Goal: Task Accomplishment & Management: Complete application form

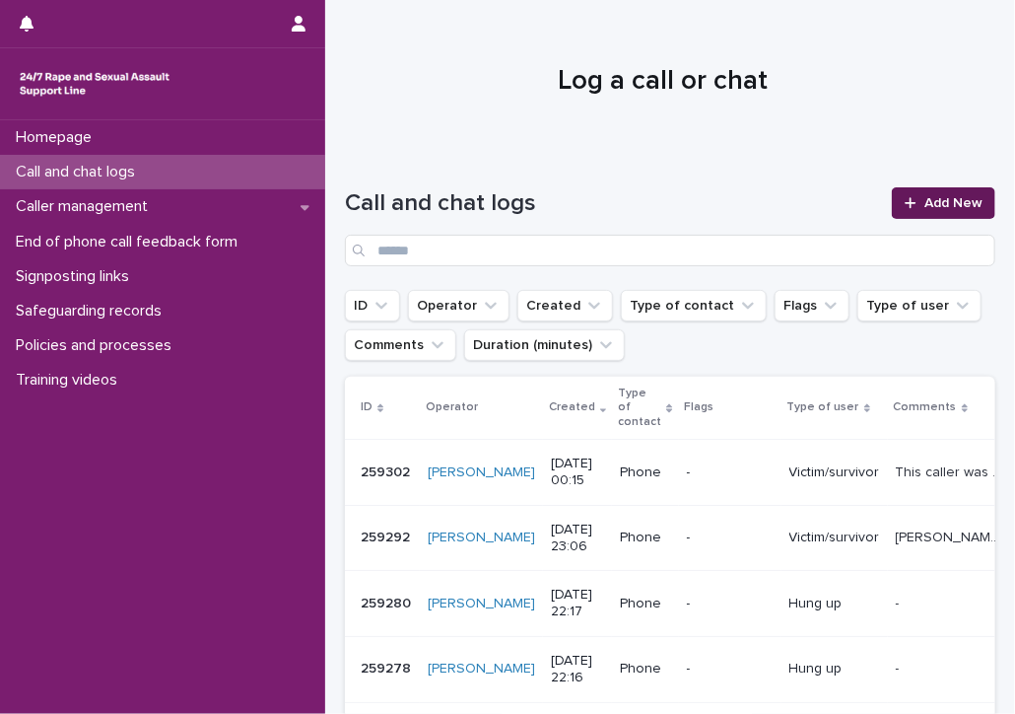
click at [924, 207] on span "Add New" at bounding box center [953, 203] width 58 height 14
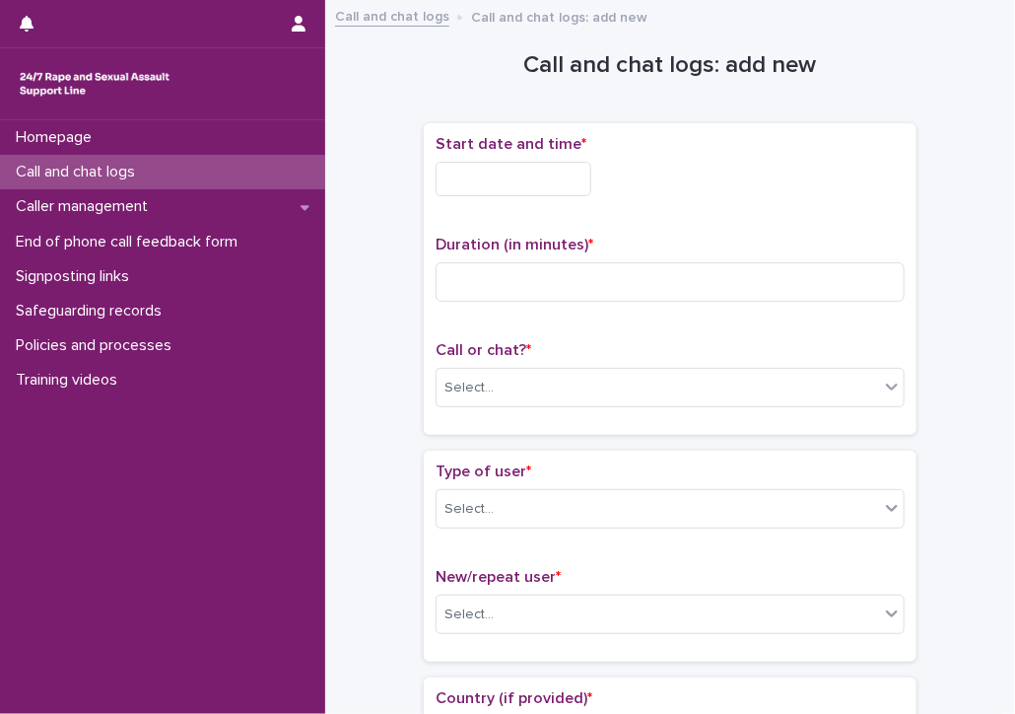
click at [588, 170] on input "text" at bounding box center [514, 179] width 156 height 34
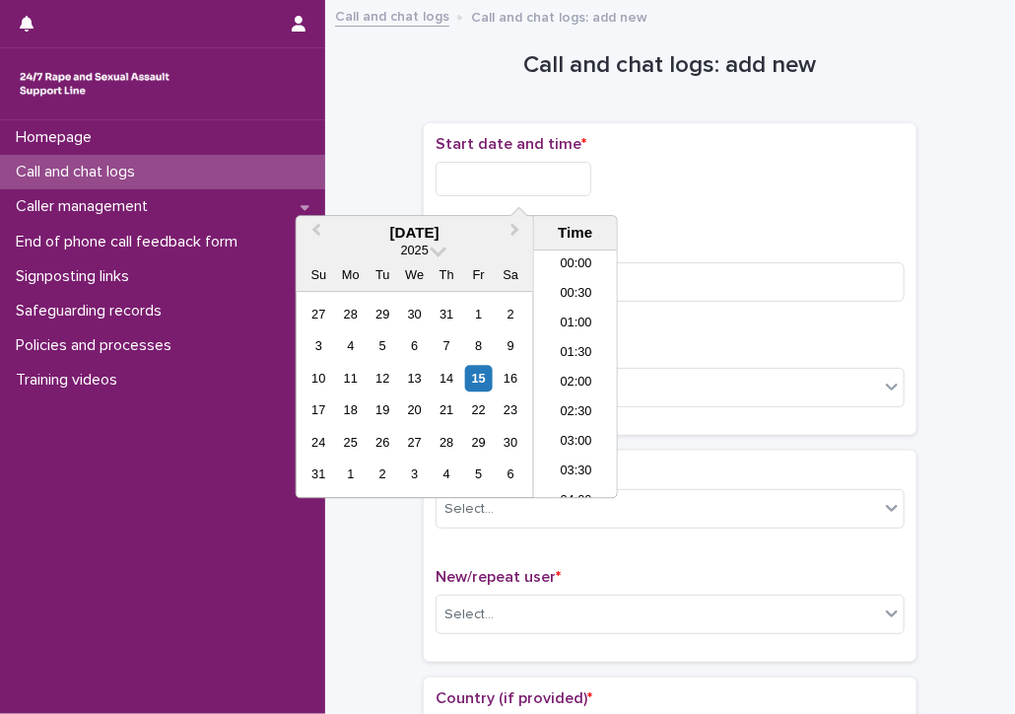
scroll to position [926, 0]
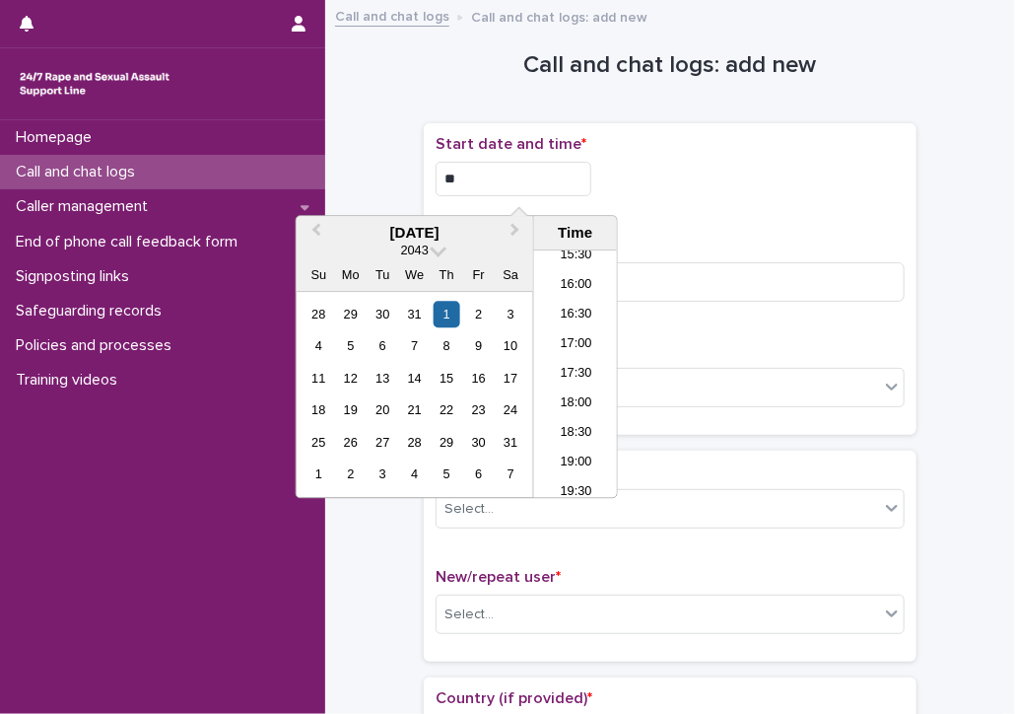
drag, startPoint x: 470, startPoint y: 172, endPoint x: 385, endPoint y: 172, distance: 84.8
click at [575, 350] on li "17:00" at bounding box center [576, 345] width 84 height 30
click at [530, 176] on input "**********" at bounding box center [514, 179] width 156 height 34
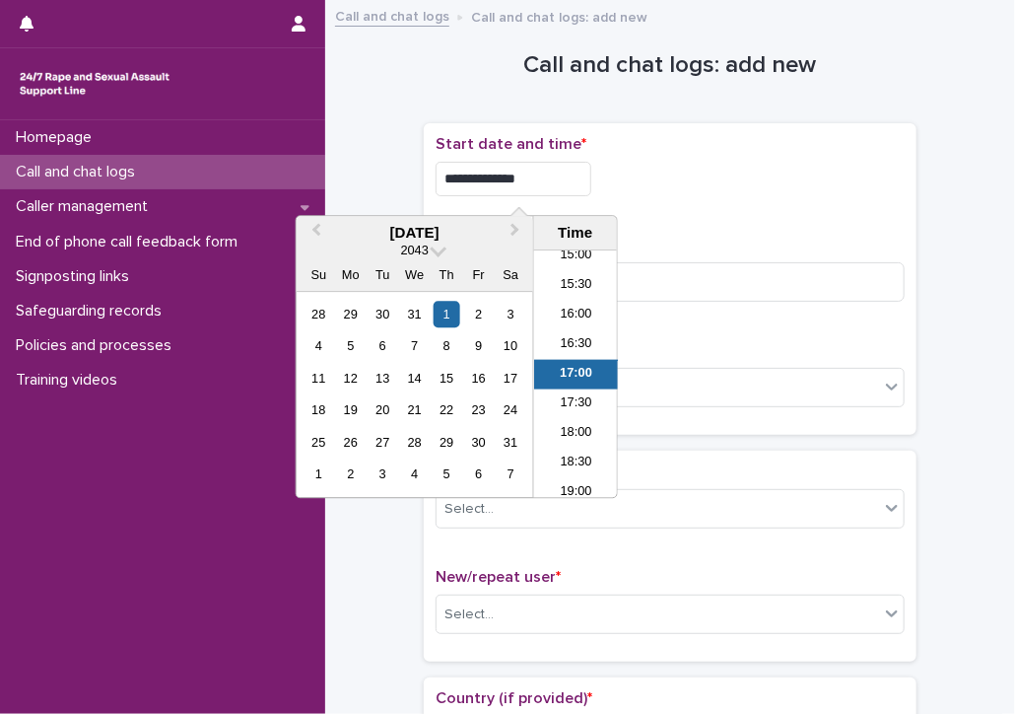
type input "**********"
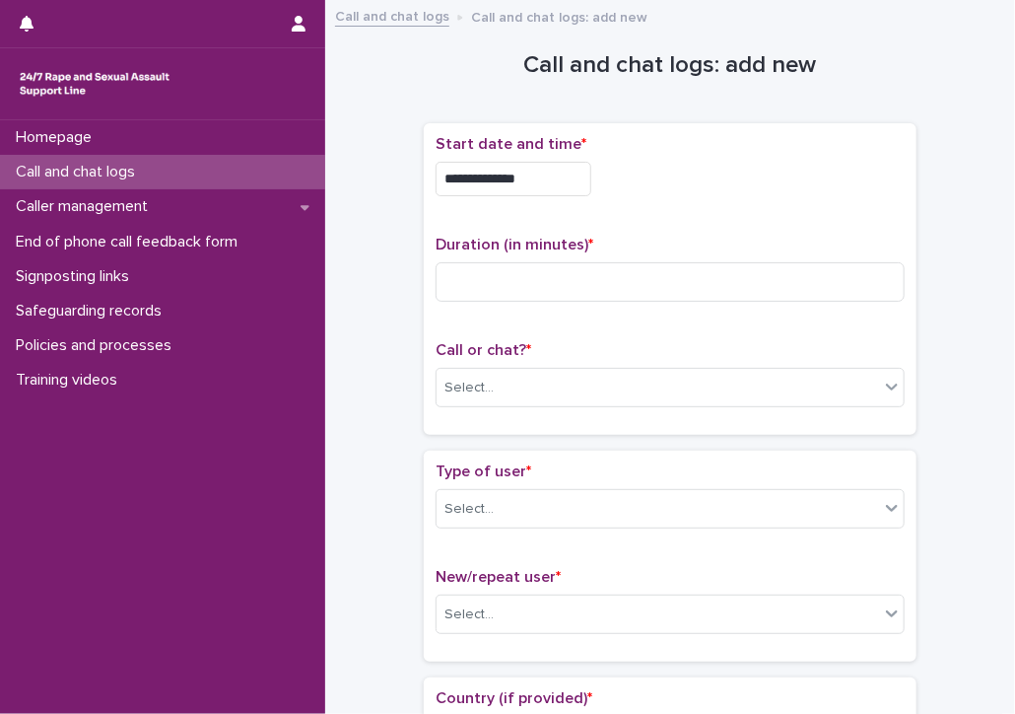
click at [671, 159] on div "**********" at bounding box center [670, 173] width 469 height 77
click at [581, 264] on input at bounding box center [670, 281] width 469 height 39
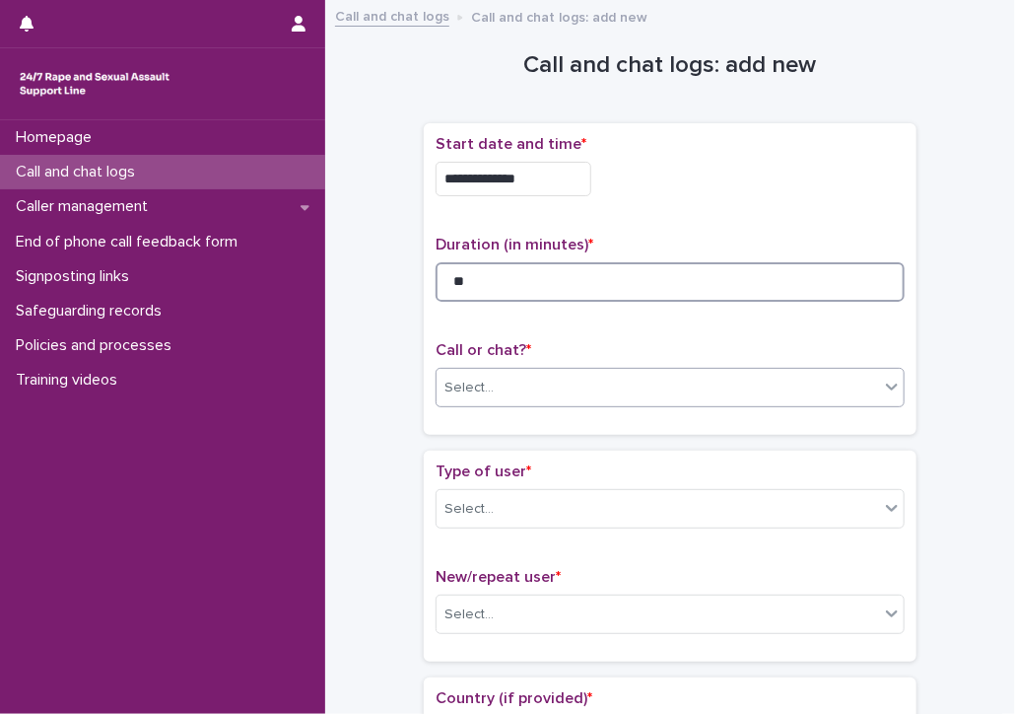
type input "**"
click at [510, 384] on div "Select..." at bounding box center [658, 388] width 442 height 33
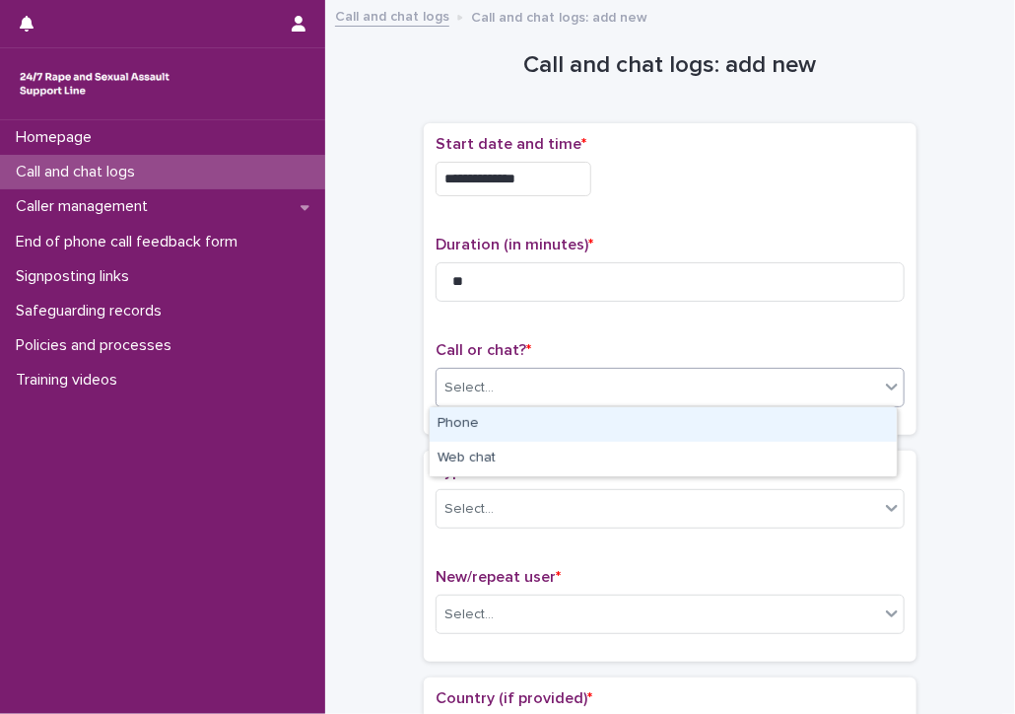
click at [498, 421] on div "Phone" at bounding box center [663, 424] width 467 height 34
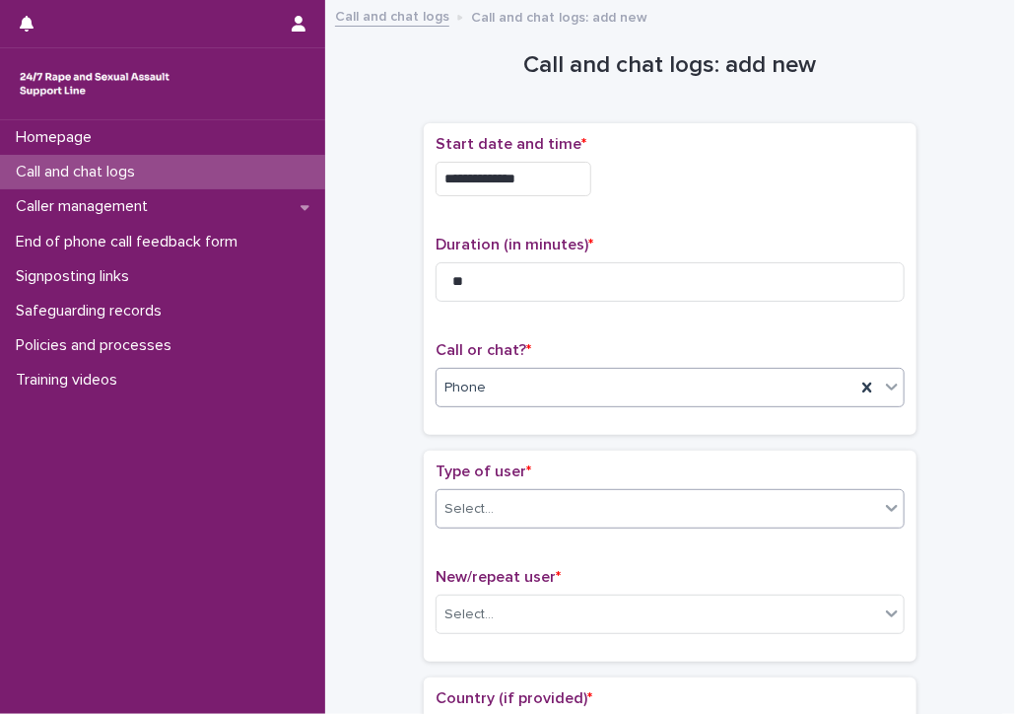
click at [534, 512] on div "Select..." at bounding box center [658, 509] width 442 height 33
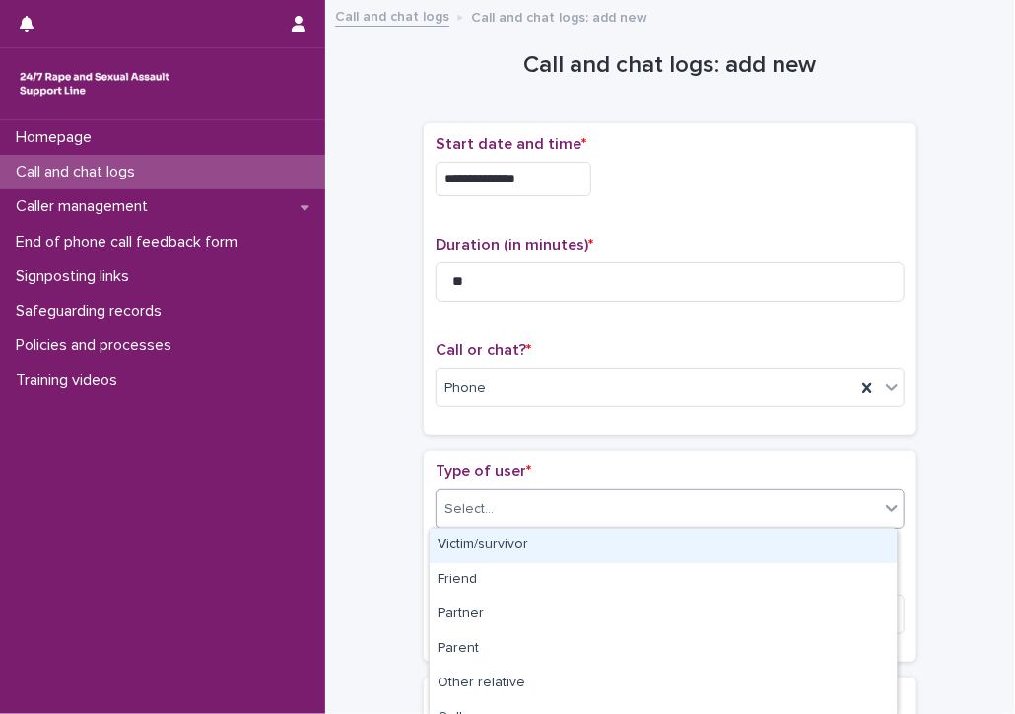
click at [521, 545] on div "Victim/survivor" at bounding box center [663, 545] width 467 height 34
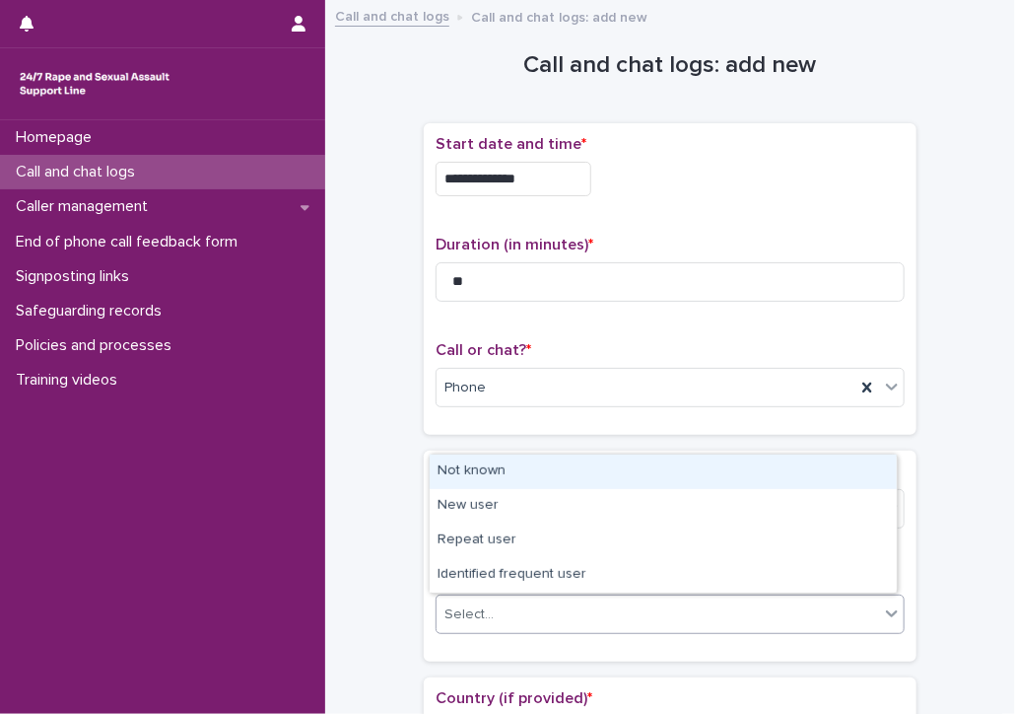
click at [469, 614] on div "Select..." at bounding box center [468, 614] width 49 height 21
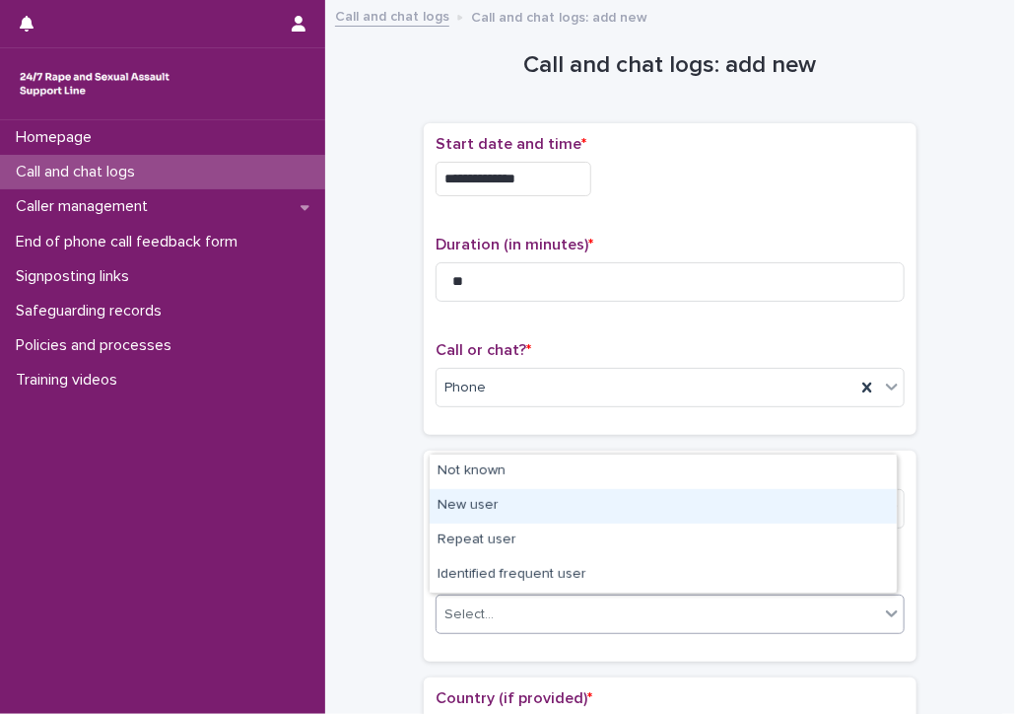
click at [468, 516] on div "New user" at bounding box center [663, 506] width 467 height 34
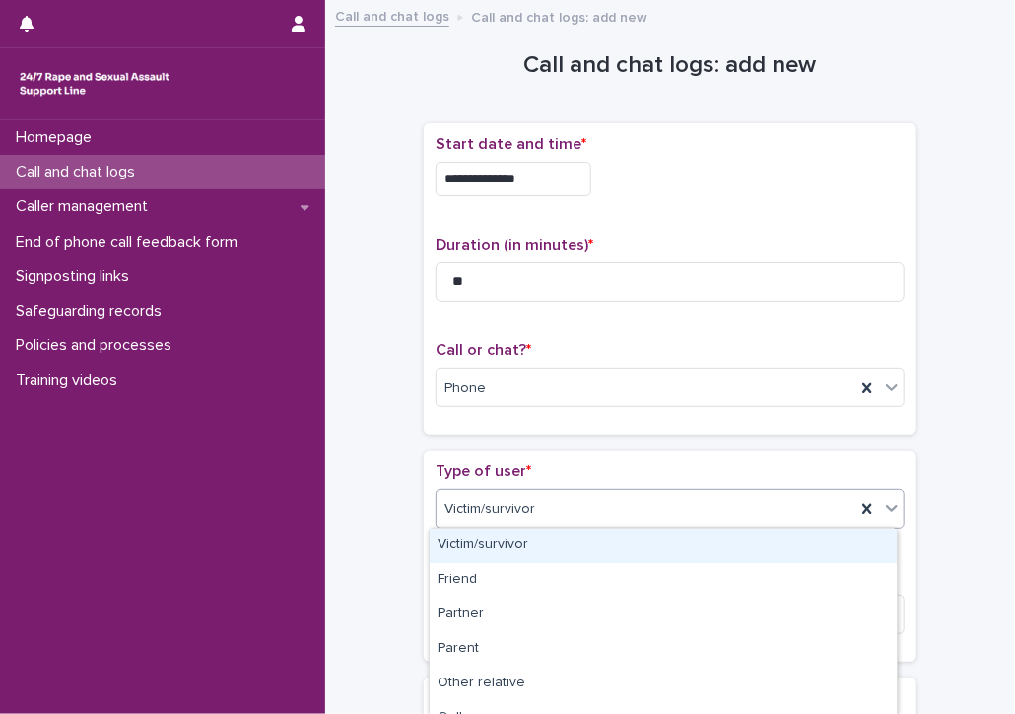
click at [437, 519] on div "Victim/survivor" at bounding box center [646, 509] width 419 height 33
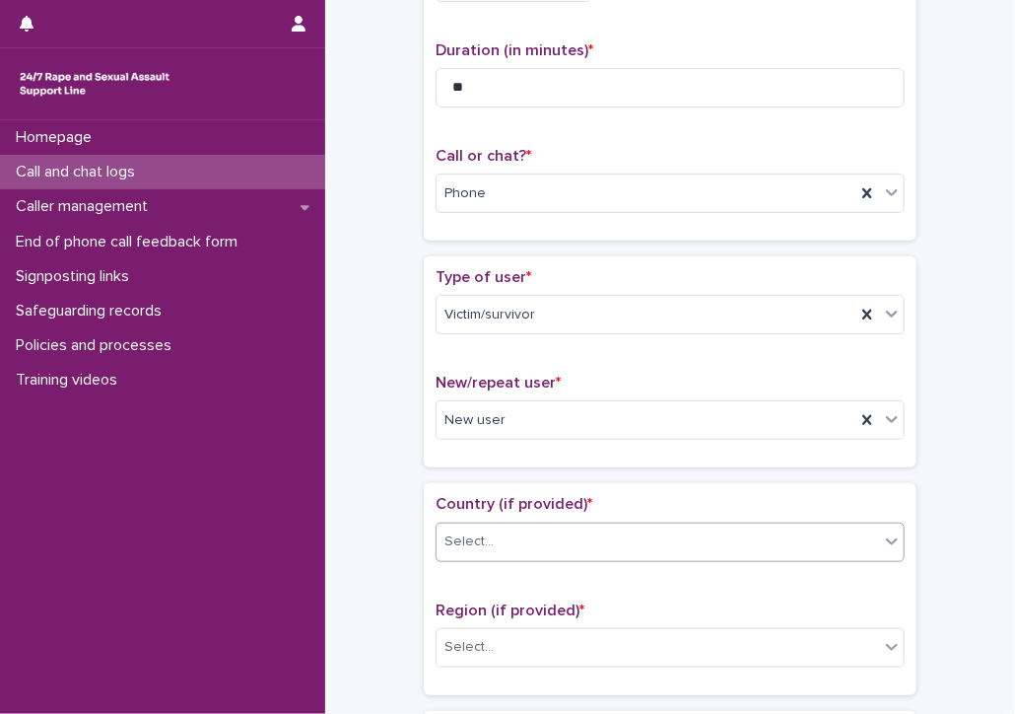
scroll to position [197, 0]
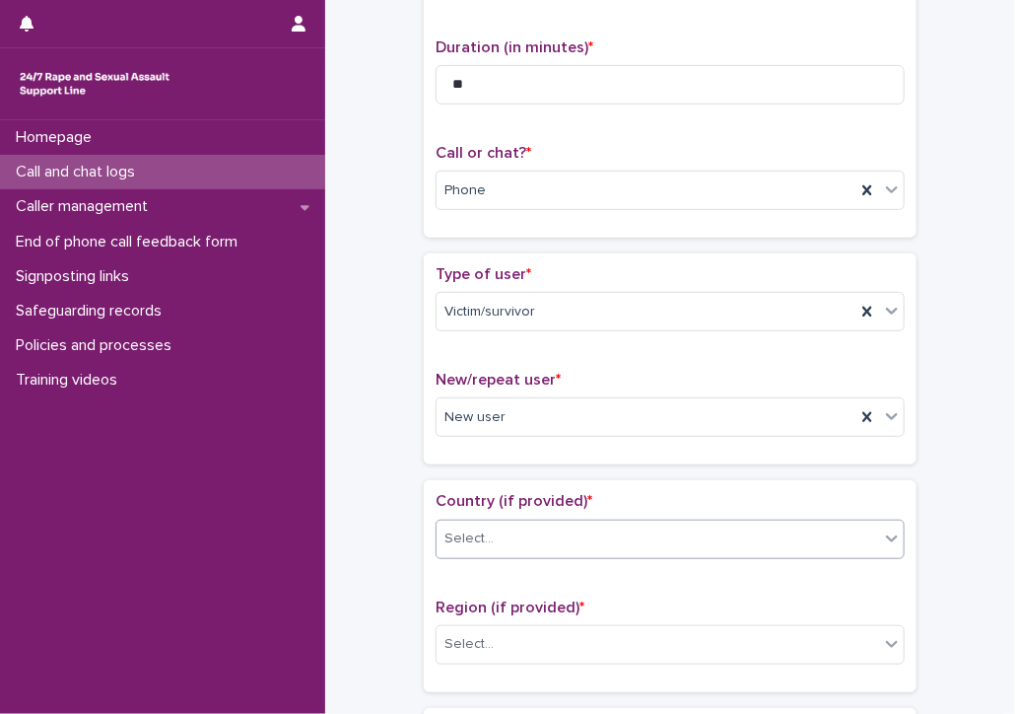
click at [453, 519] on div "Select..." at bounding box center [670, 538] width 469 height 39
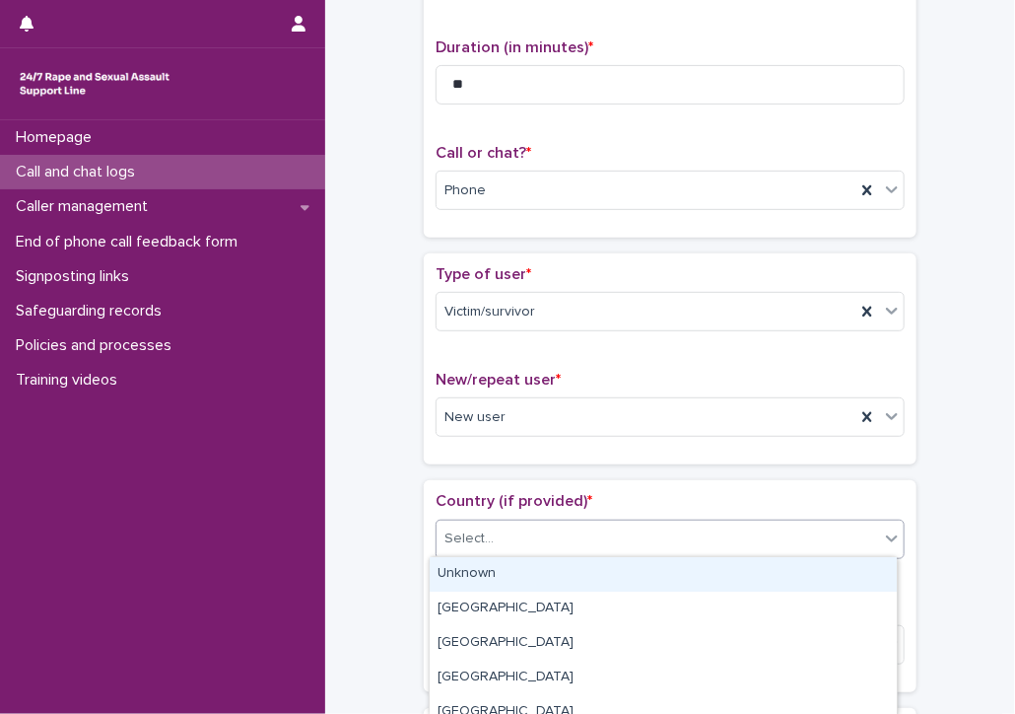
click at [463, 559] on div "Unknown" at bounding box center [663, 574] width 467 height 34
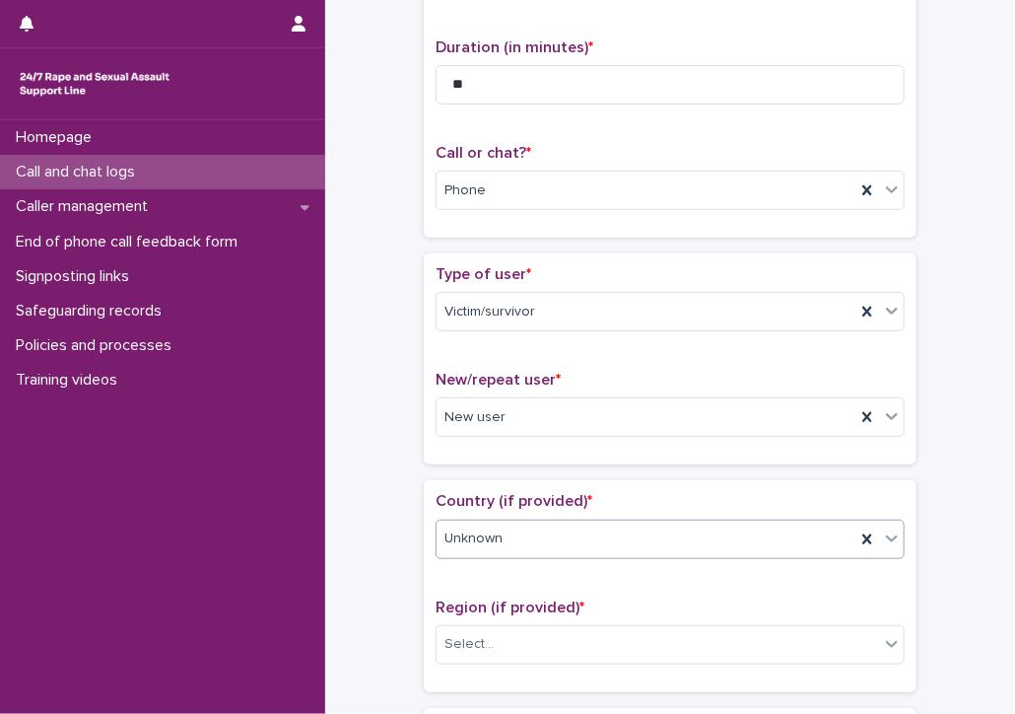
scroll to position [296, 0]
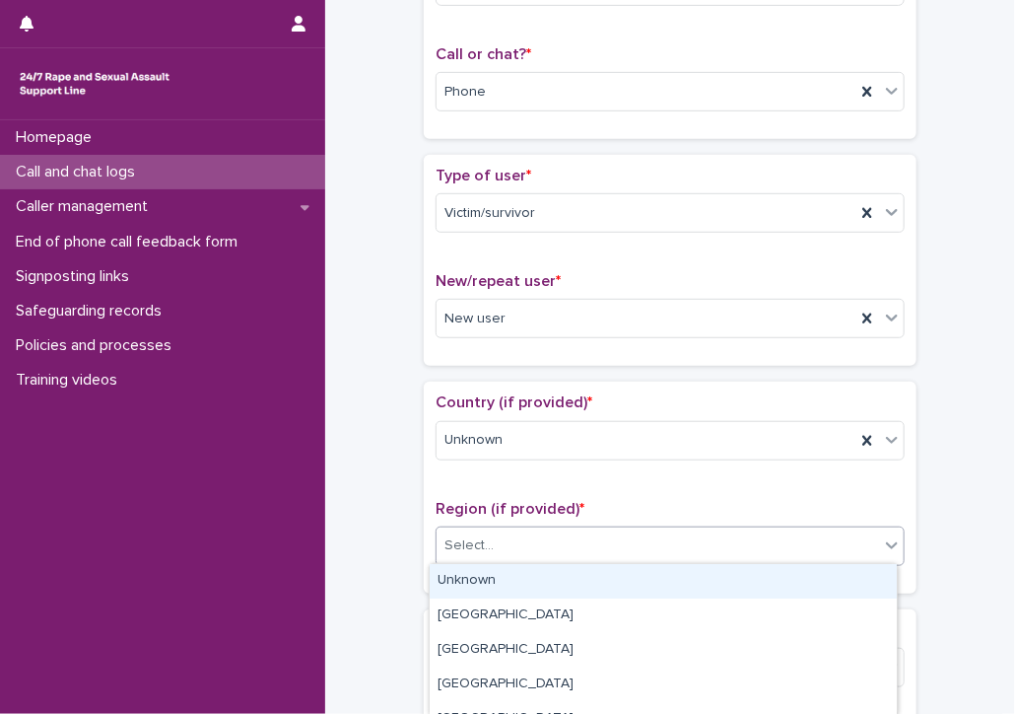
click at [453, 551] on div "Select..." at bounding box center [468, 545] width 49 height 21
click at [462, 571] on div "Unknown" at bounding box center [663, 581] width 467 height 34
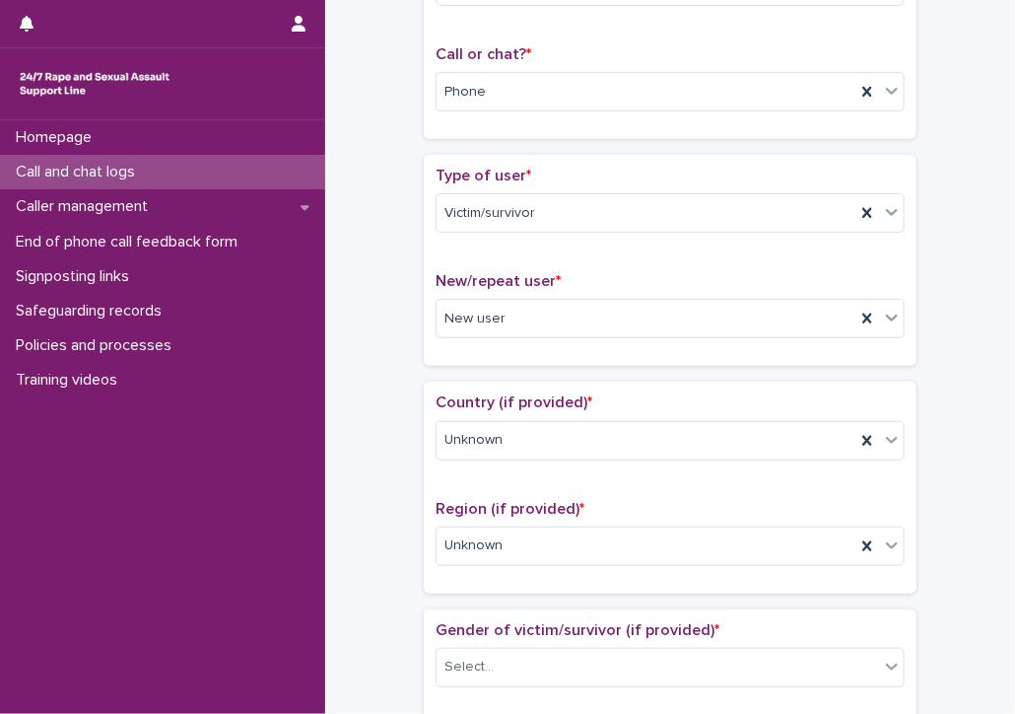
click at [348, 535] on div "**********" at bounding box center [670, 723] width 650 height 2014
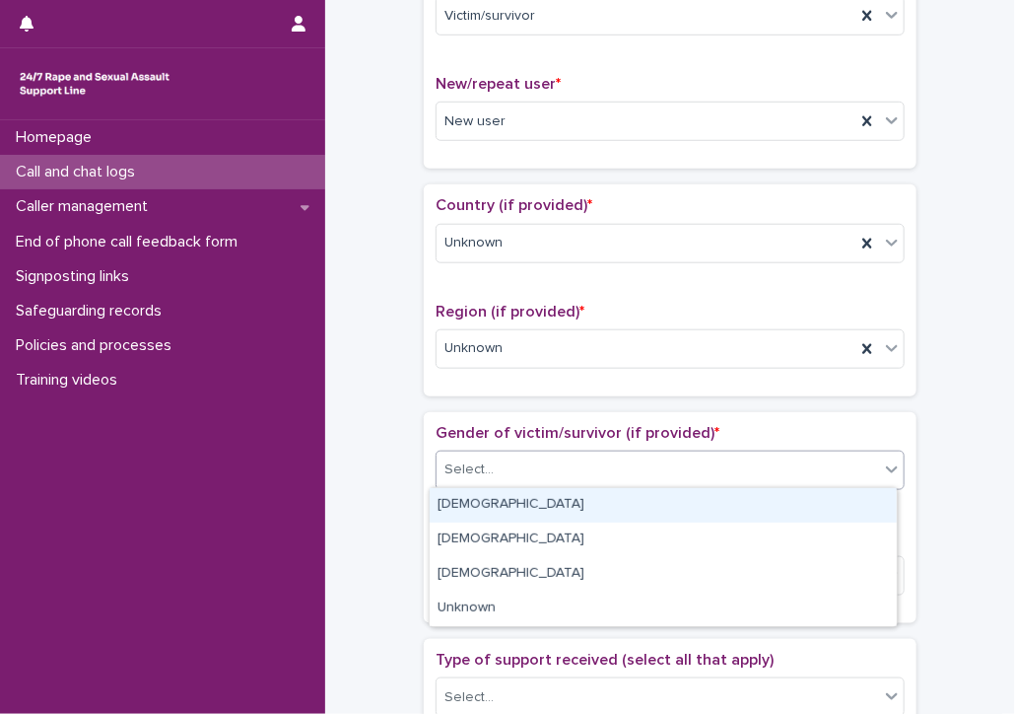
click at [460, 459] on div "Select..." at bounding box center [468, 469] width 49 height 21
click at [449, 502] on div "[DEMOGRAPHIC_DATA]" at bounding box center [663, 505] width 467 height 34
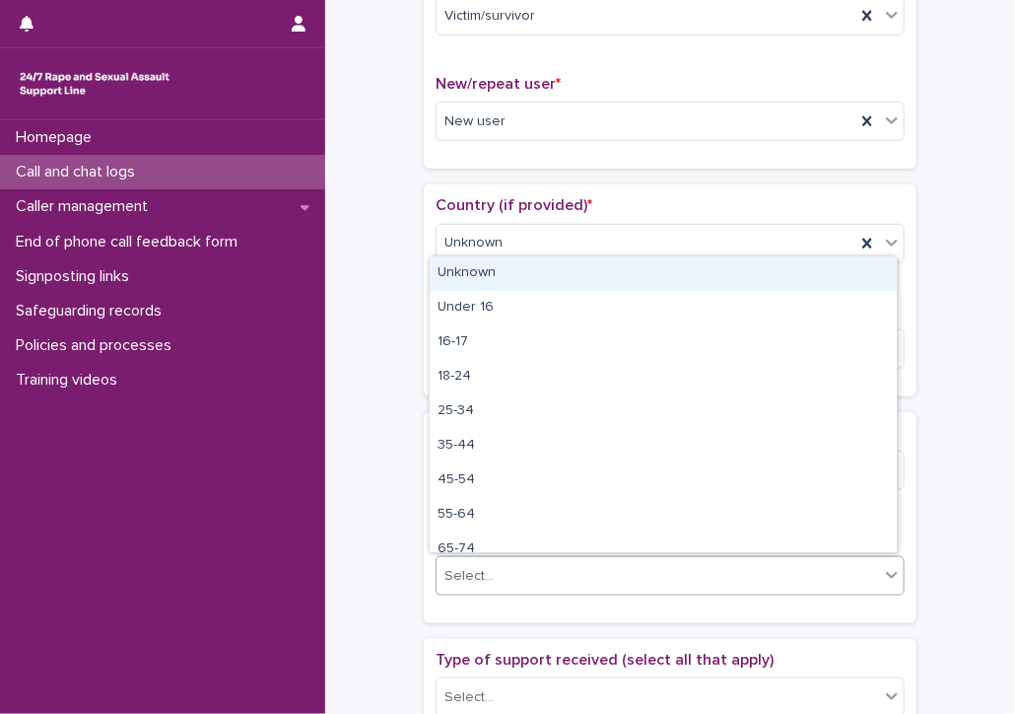
click at [496, 577] on input "text" at bounding box center [497, 576] width 2 height 17
click at [453, 276] on div "Unknown" at bounding box center [663, 273] width 467 height 34
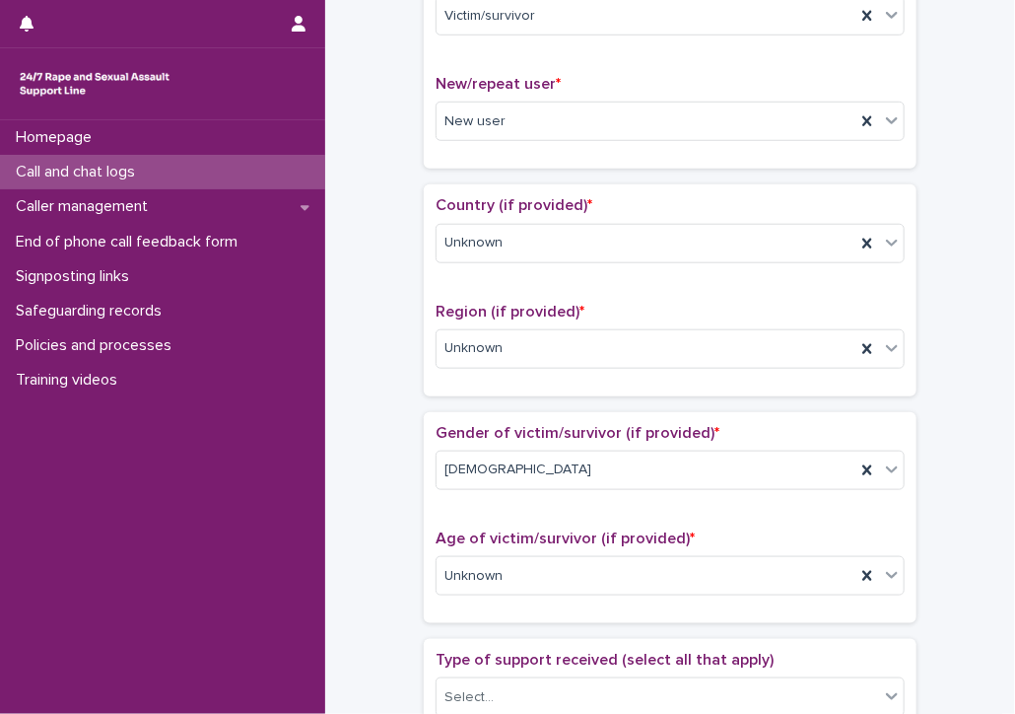
click at [384, 299] on div "**********" at bounding box center [670, 526] width 650 height 2014
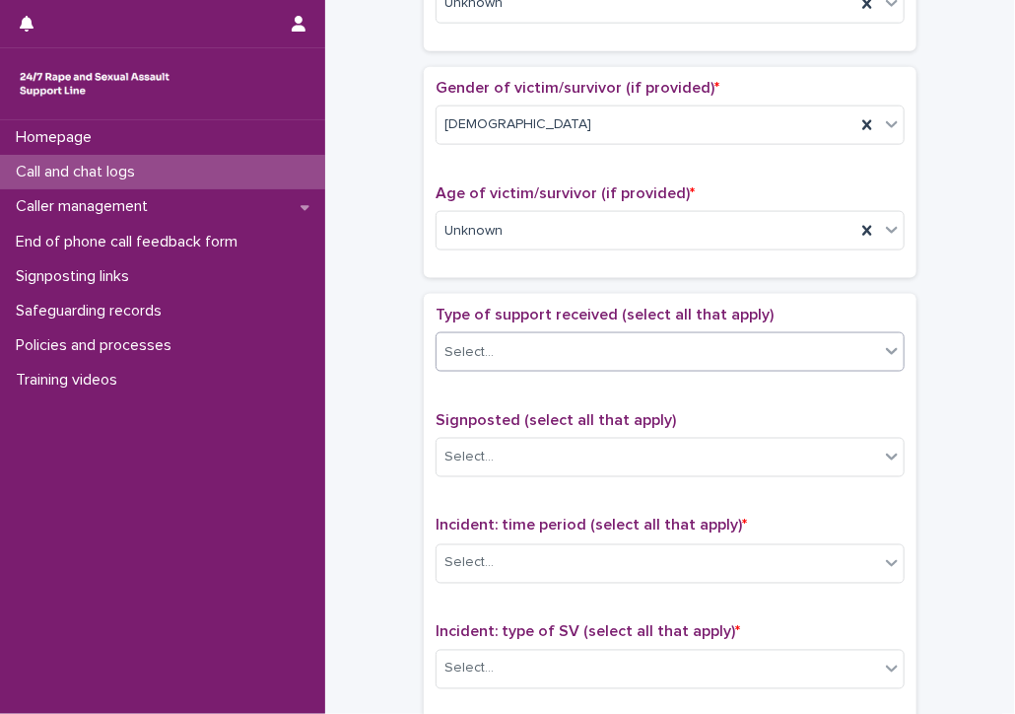
scroll to position [887, 0]
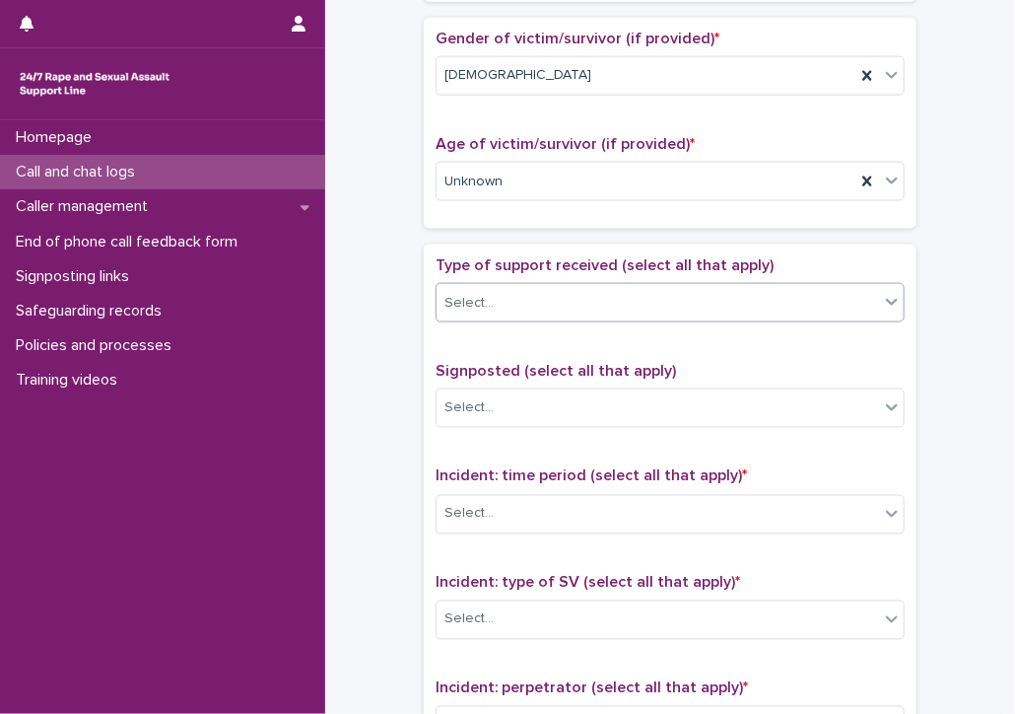
click at [463, 293] on div "Select..." at bounding box center [468, 303] width 49 height 21
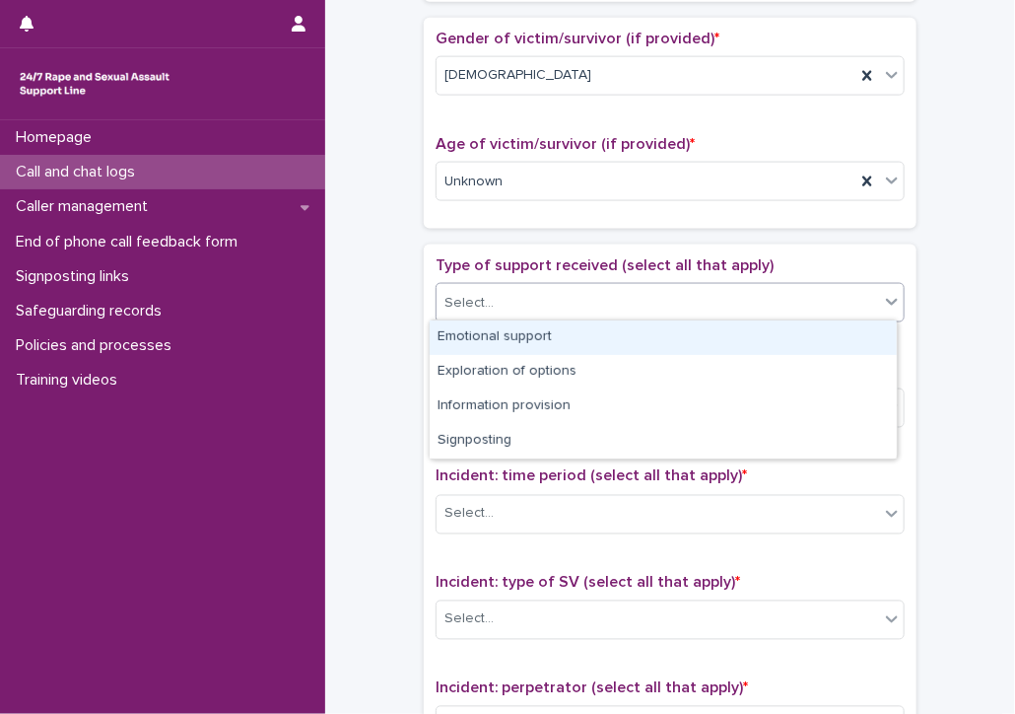
click at [465, 330] on div "Emotional support" at bounding box center [663, 337] width 467 height 34
click at [648, 294] on div "Emotional support" at bounding box center [646, 303] width 419 height 34
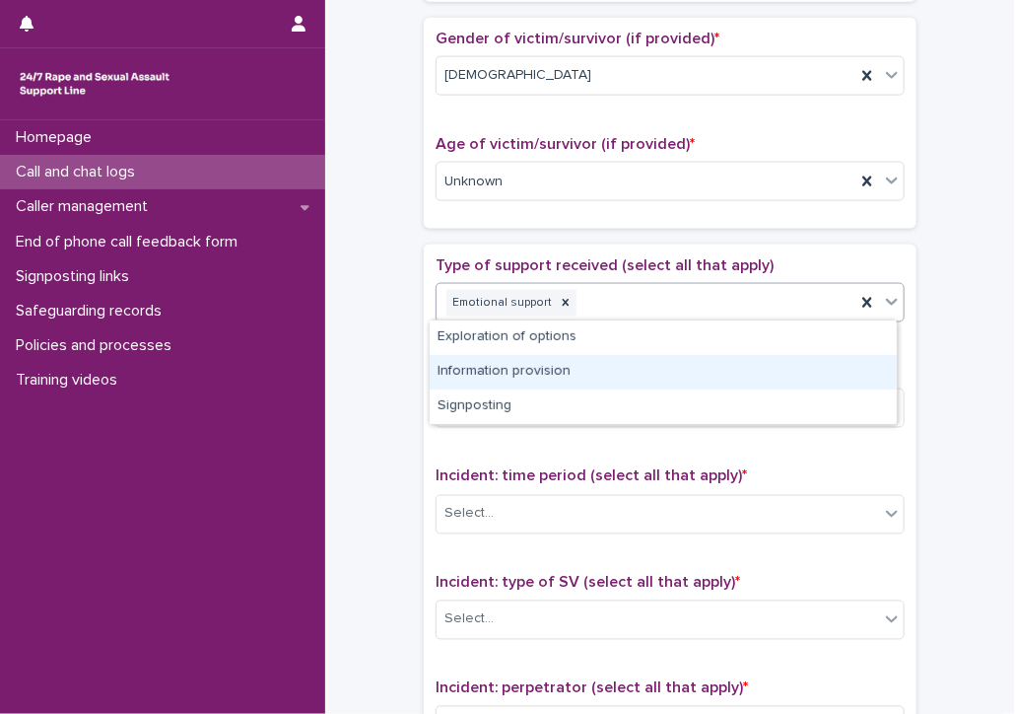
click at [543, 386] on div "Information provision" at bounding box center [663, 372] width 467 height 34
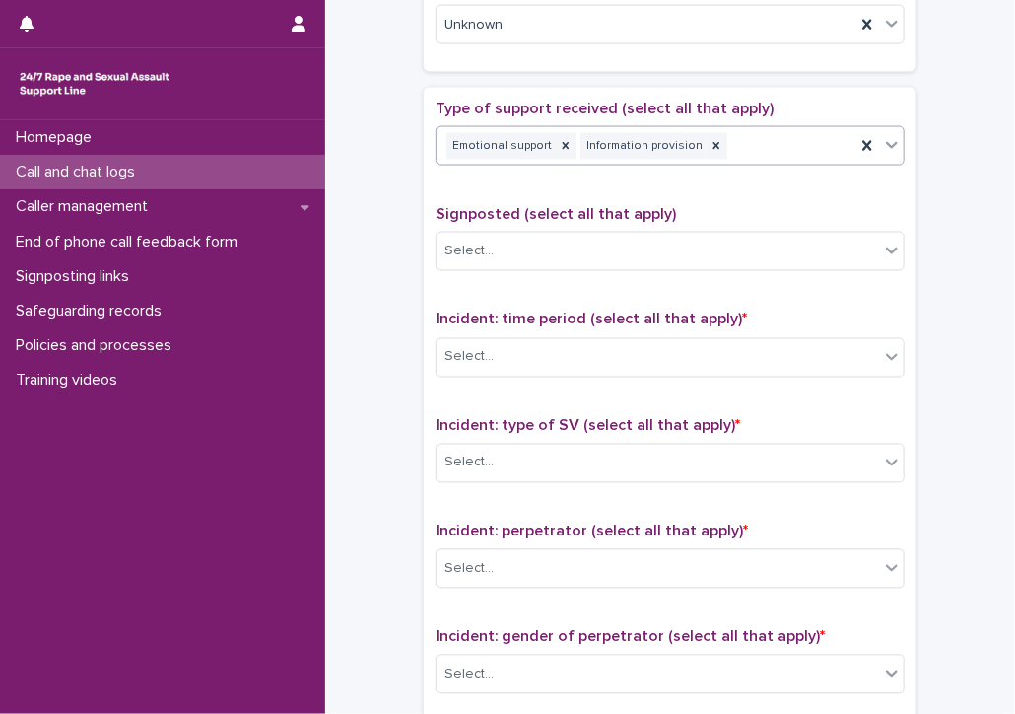
scroll to position [1084, 0]
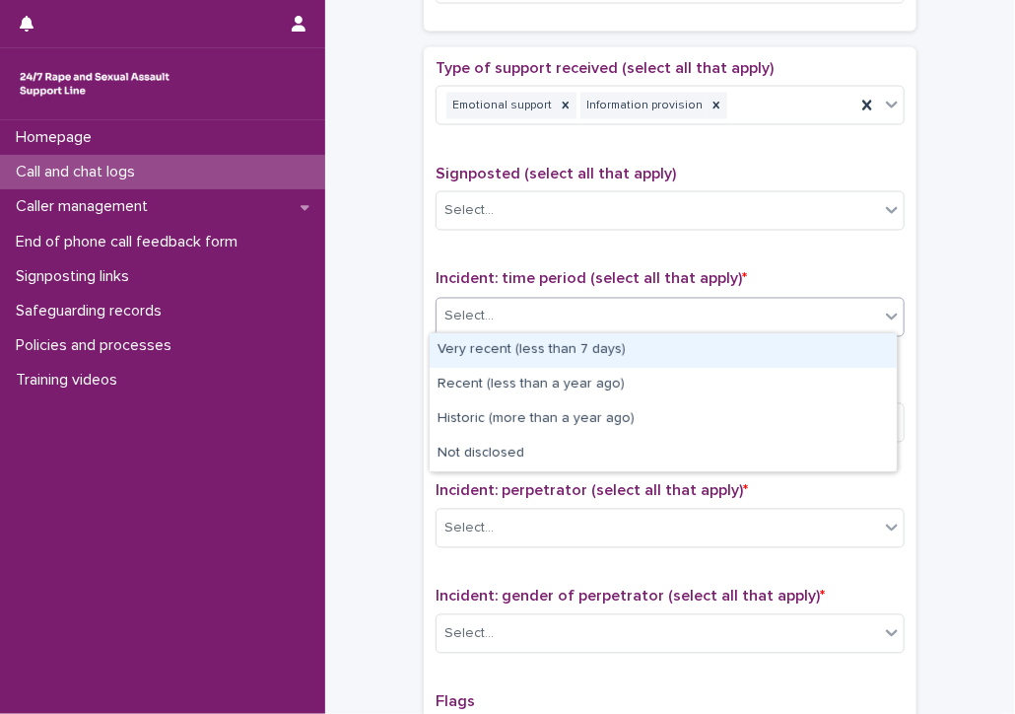
click at [465, 309] on div "Select..." at bounding box center [468, 316] width 49 height 21
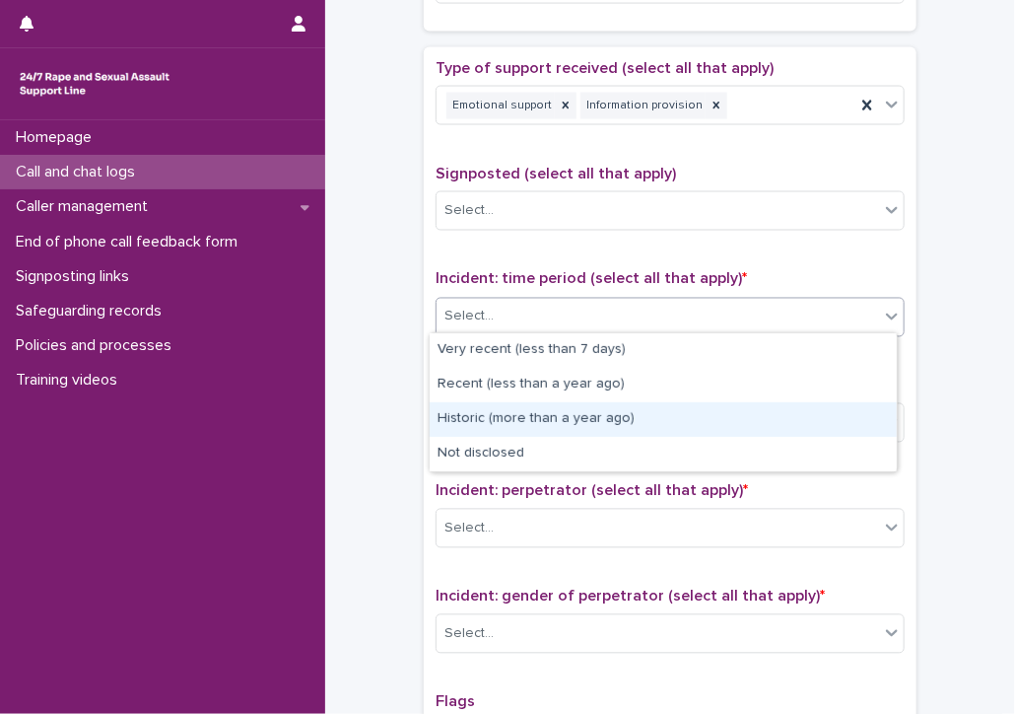
click at [461, 418] on div "Historic (more than a year ago)" at bounding box center [663, 419] width 467 height 34
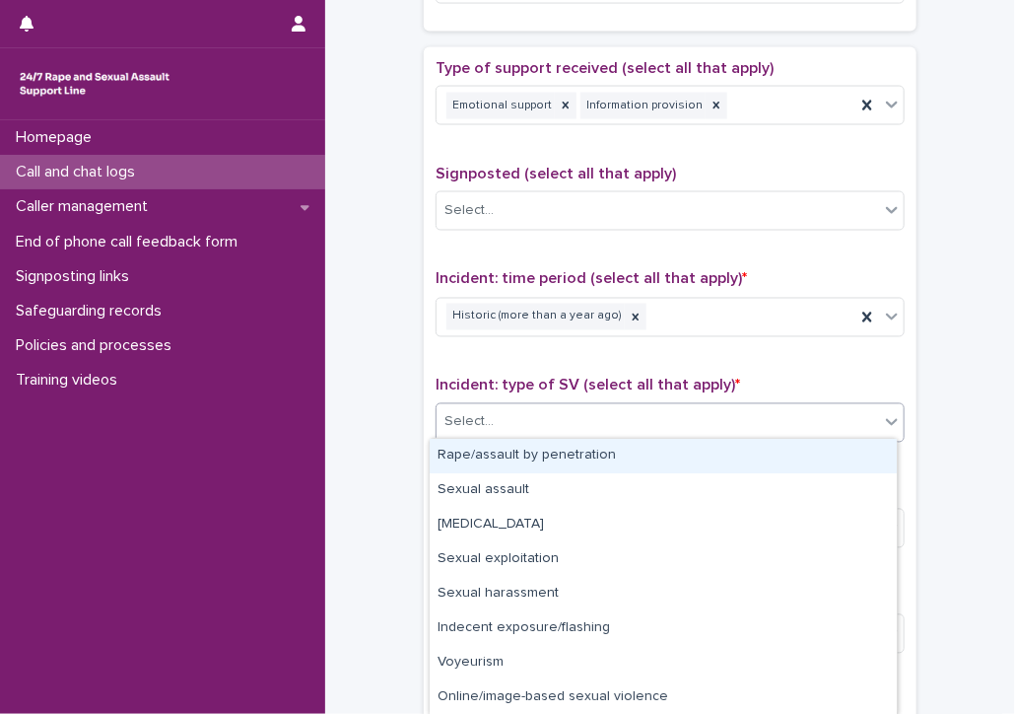
click at [468, 424] on div "Select..." at bounding box center [468, 422] width 49 height 21
drag, startPoint x: 465, startPoint y: 450, endPoint x: 644, endPoint y: 418, distance: 181.3
click at [466, 450] on div "Rape/assault by penetration" at bounding box center [663, 456] width 467 height 34
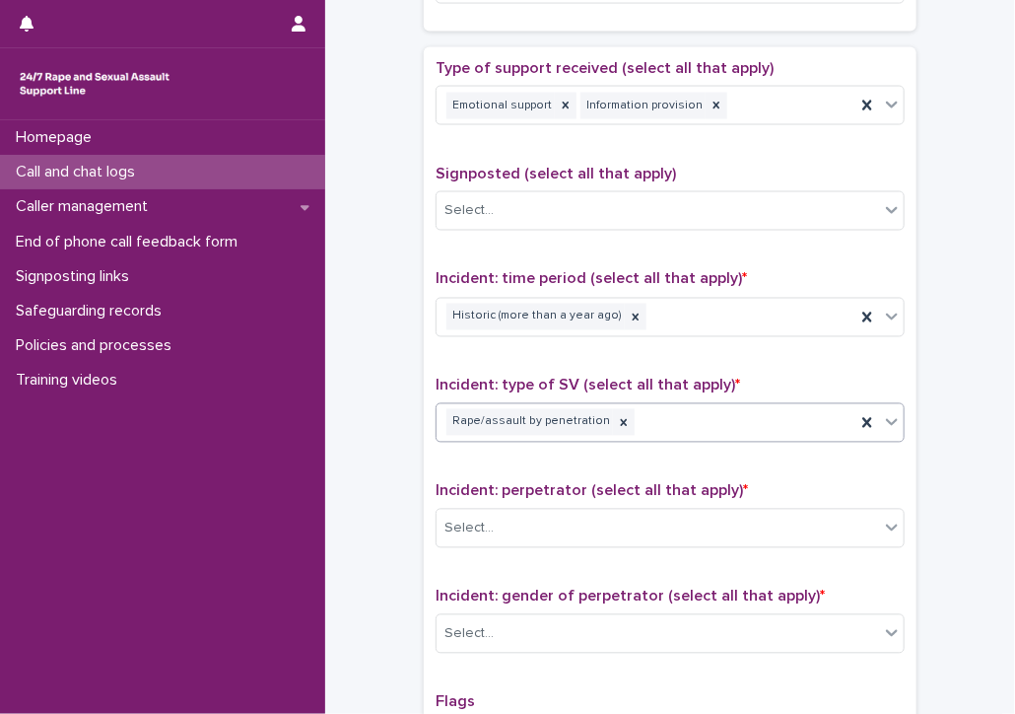
click at [666, 413] on div "Rape/assault by penetration" at bounding box center [646, 422] width 419 height 34
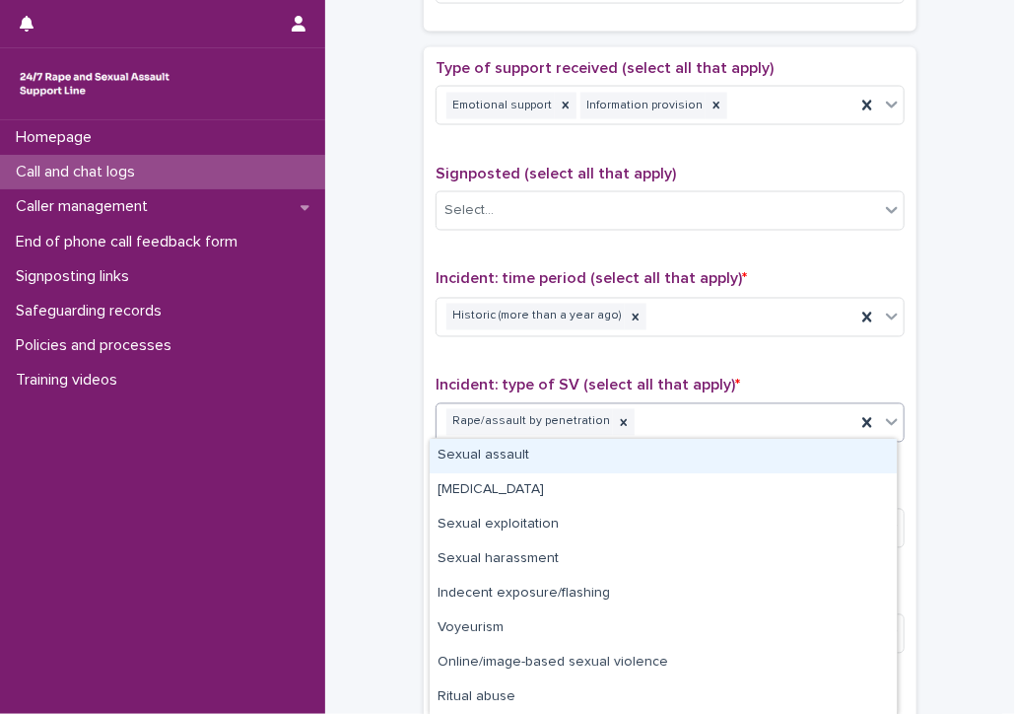
click at [608, 470] on div "Sexual assault" at bounding box center [663, 456] width 467 height 34
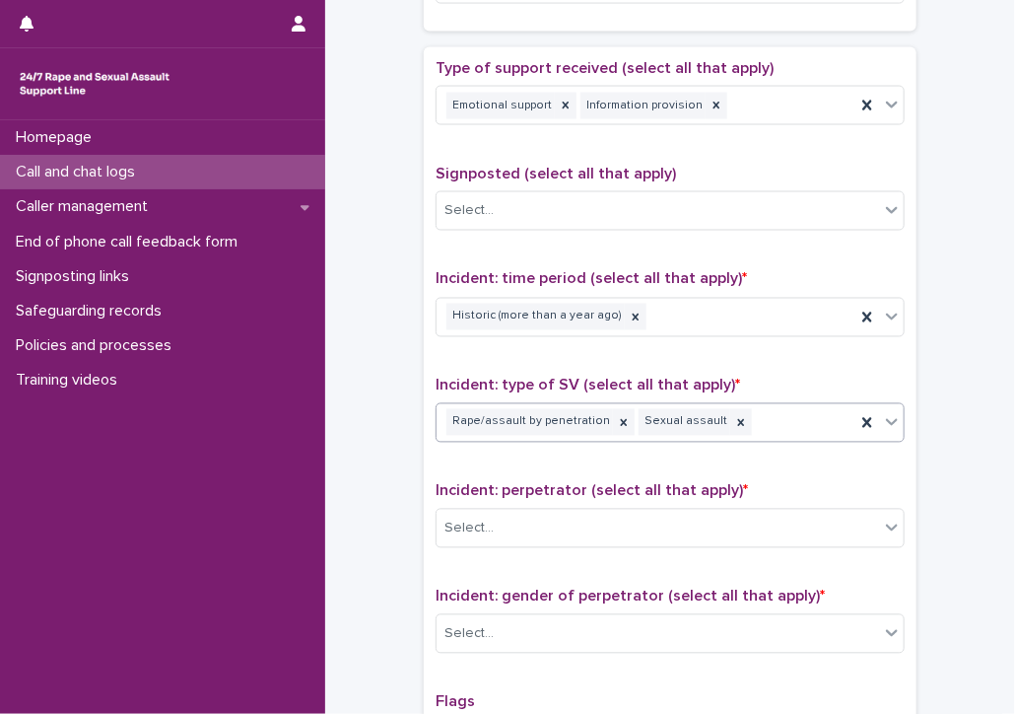
scroll to position [1183, 0]
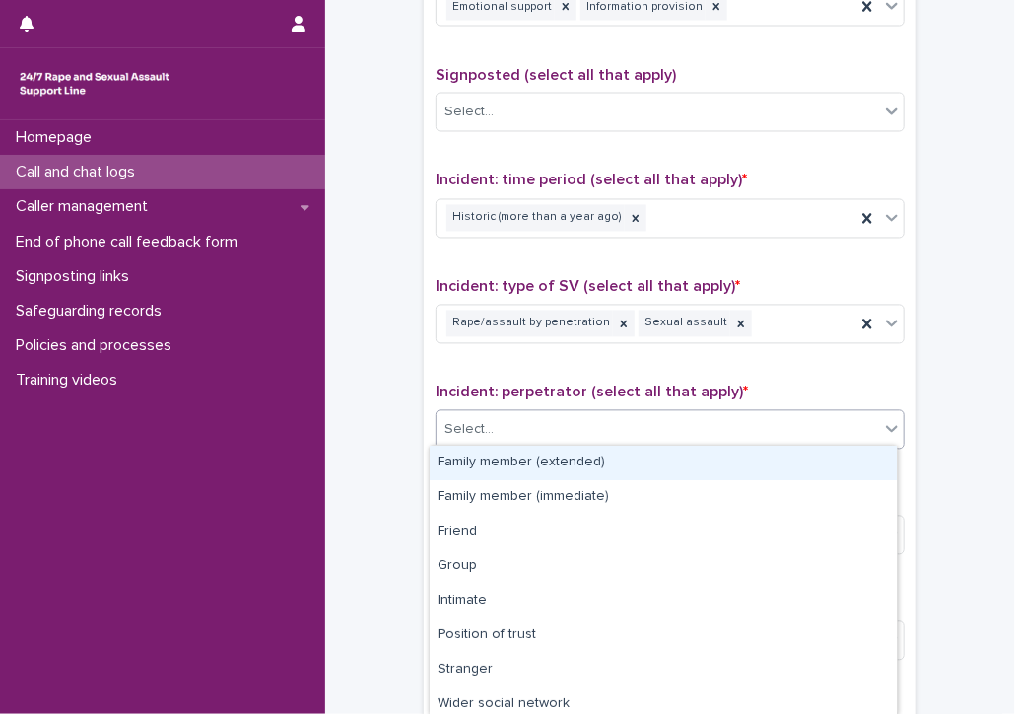
click at [463, 420] on div "Select..." at bounding box center [468, 430] width 49 height 21
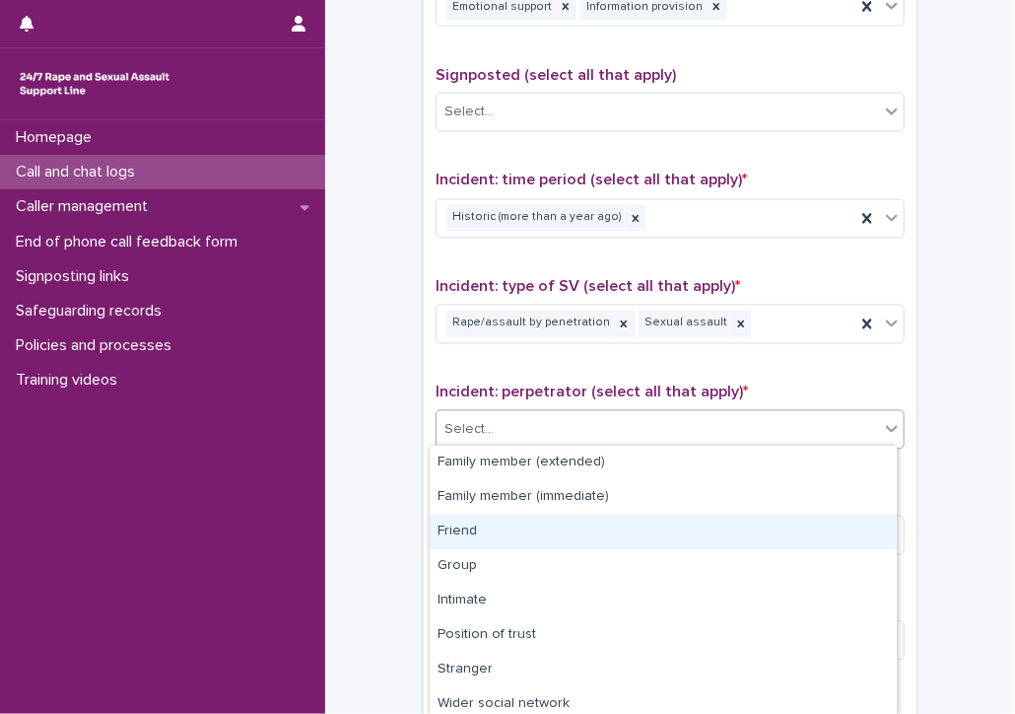
click at [515, 540] on div "Friend" at bounding box center [663, 531] width 467 height 34
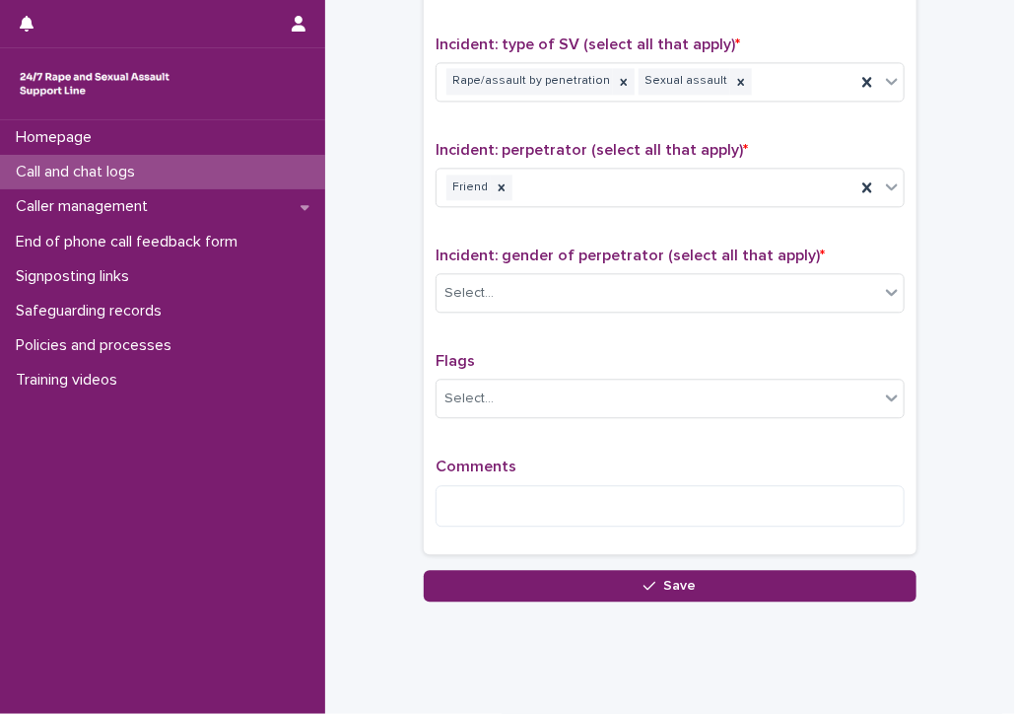
scroll to position [1461, 0]
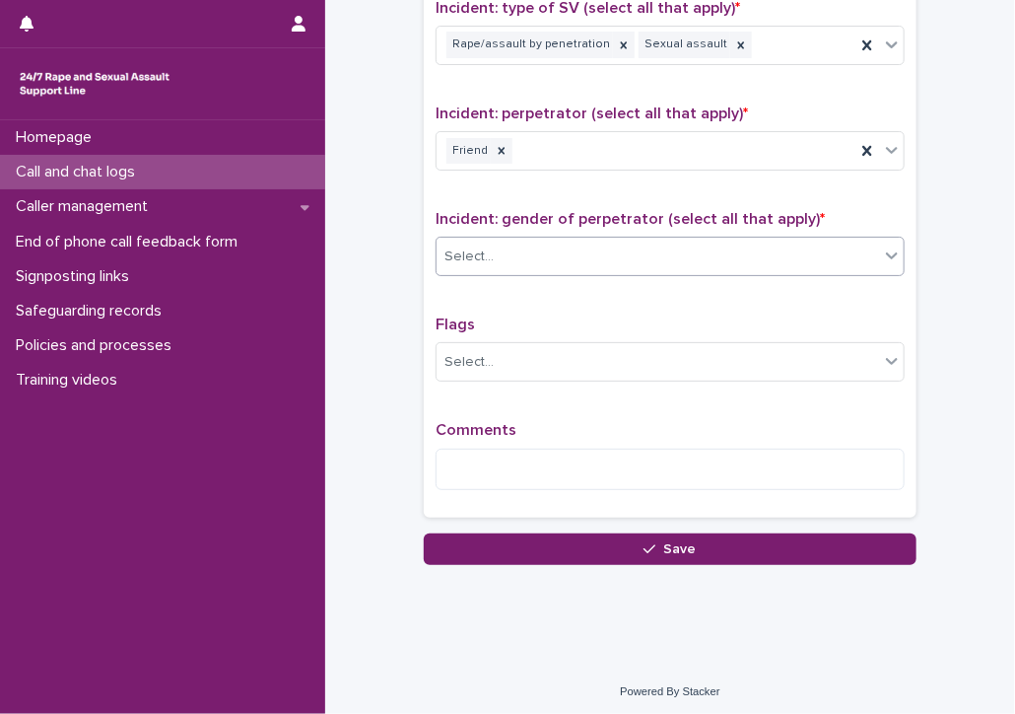
click at [478, 255] on div "Select..." at bounding box center [468, 256] width 49 height 21
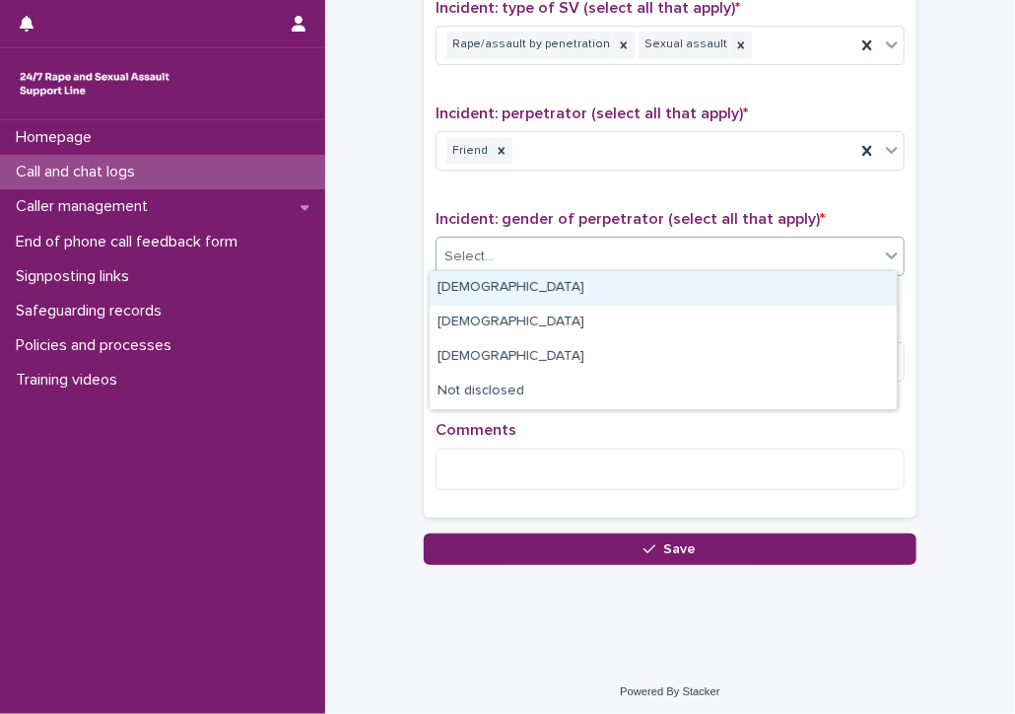
drag, startPoint x: 450, startPoint y: 291, endPoint x: 478, endPoint y: 482, distance: 193.2
click at [450, 292] on div "[DEMOGRAPHIC_DATA]" at bounding box center [663, 288] width 467 height 34
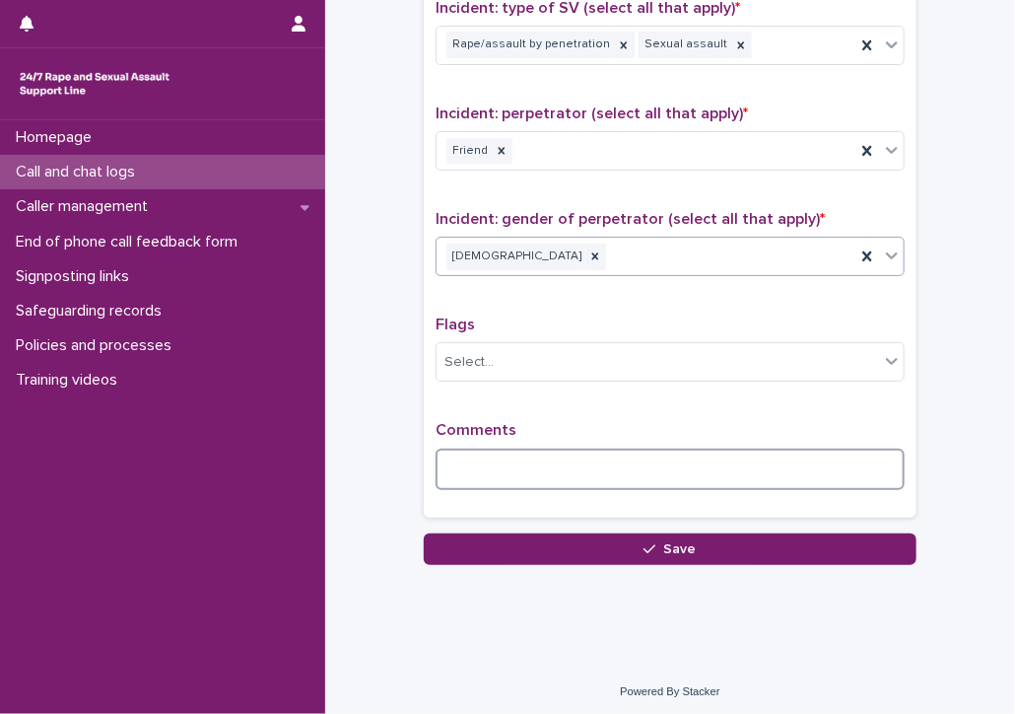
click at [472, 473] on textarea at bounding box center [670, 469] width 469 height 42
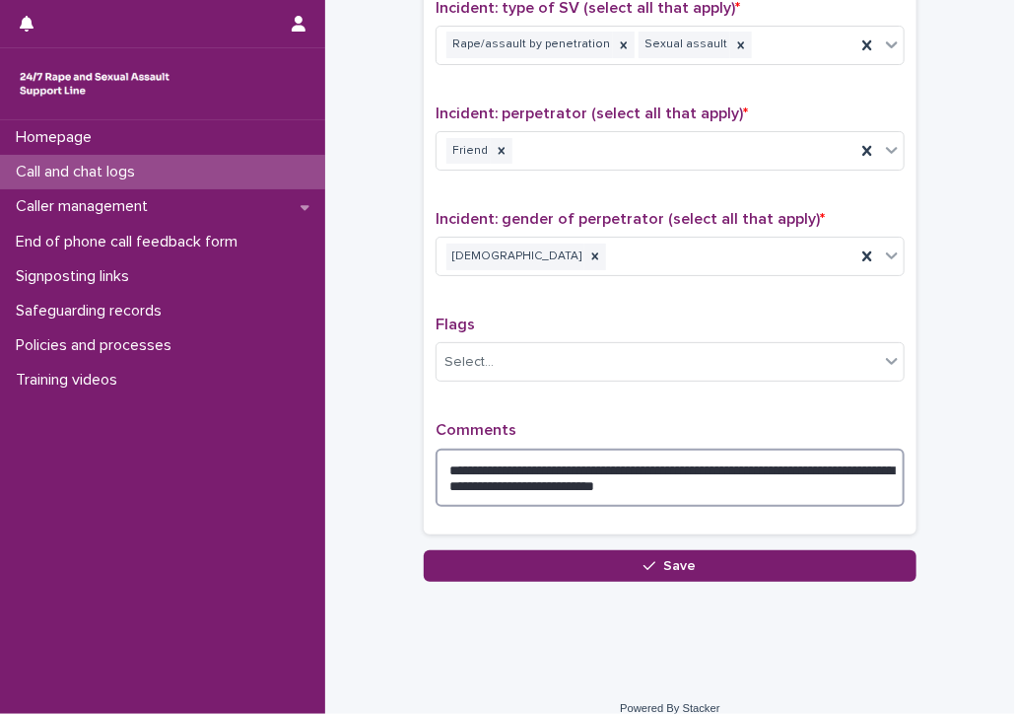
drag, startPoint x: 824, startPoint y: 486, endPoint x: 444, endPoint y: 492, distance: 379.5
click at [444, 492] on textarea "**********" at bounding box center [670, 477] width 469 height 59
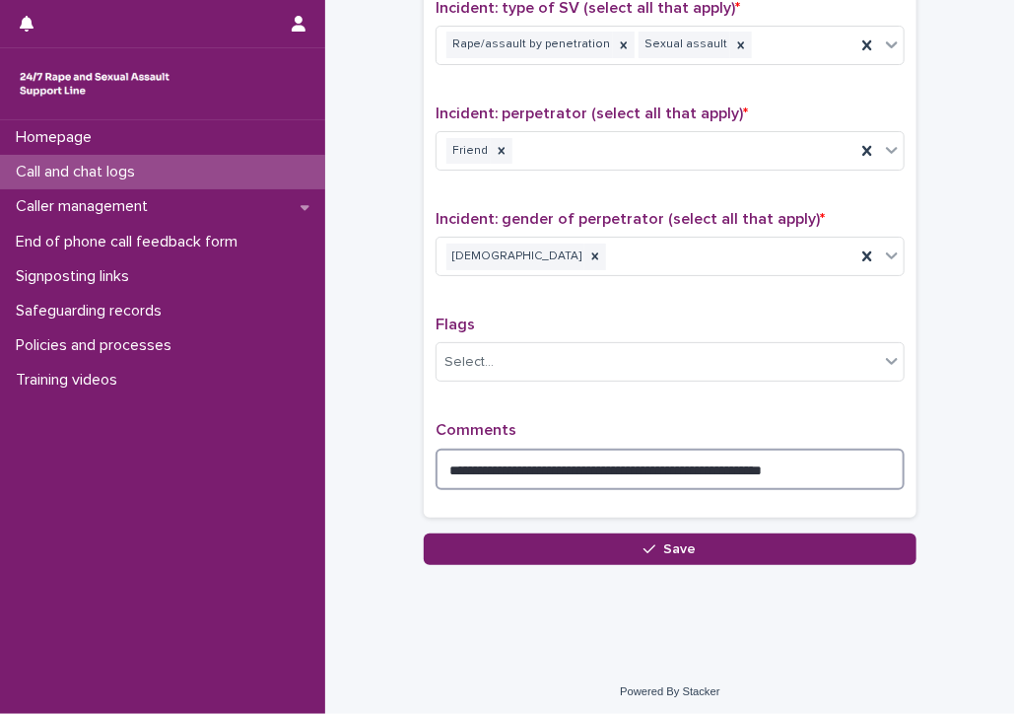
click at [851, 467] on textarea "**********" at bounding box center [670, 469] width 469 height 42
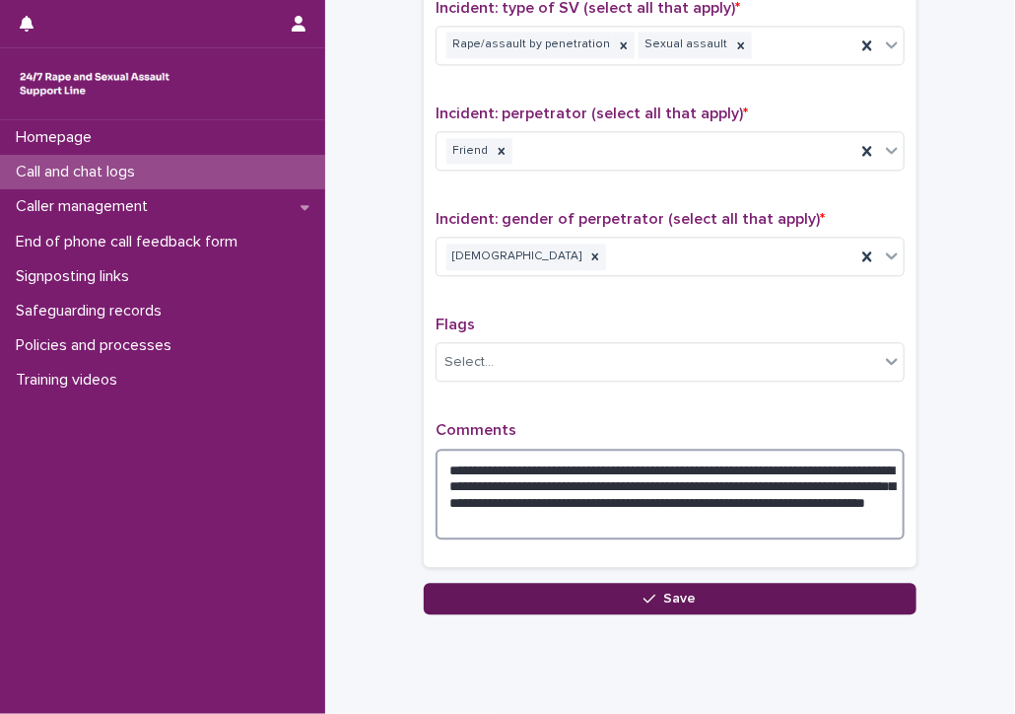
type textarea "**********"
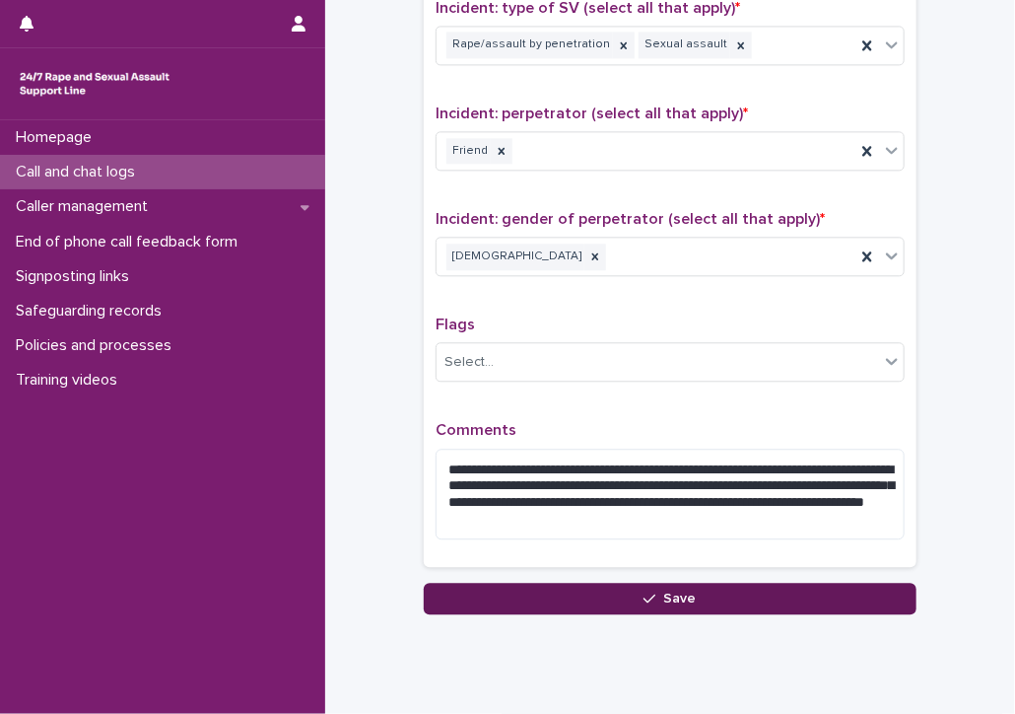
click at [733, 595] on button "Save" at bounding box center [670, 598] width 493 height 32
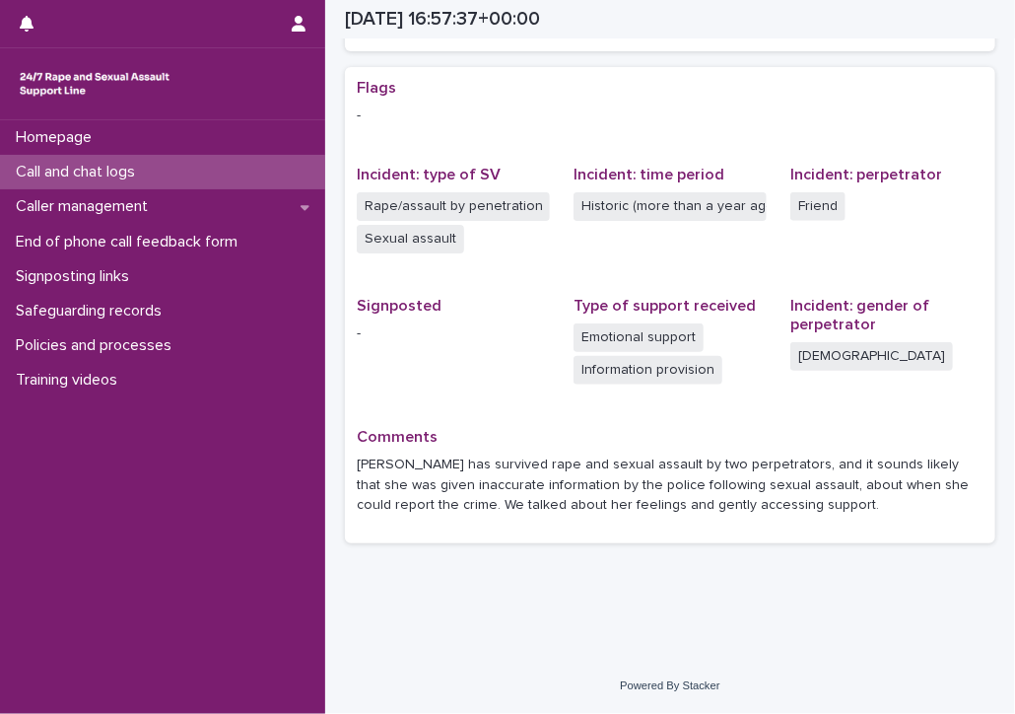
scroll to position [380, 0]
click at [63, 165] on p "Call and chat logs" at bounding box center [79, 172] width 143 height 19
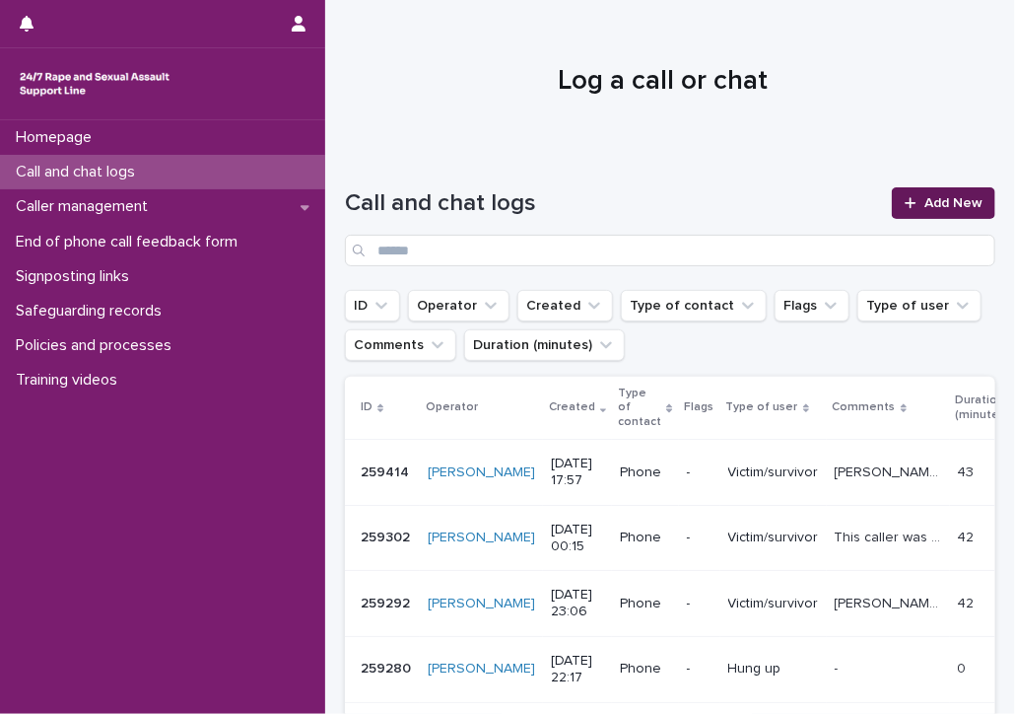
click at [924, 200] on span "Add New" at bounding box center [953, 203] width 58 height 14
